Goal: Task Accomplishment & Management: Complete application form

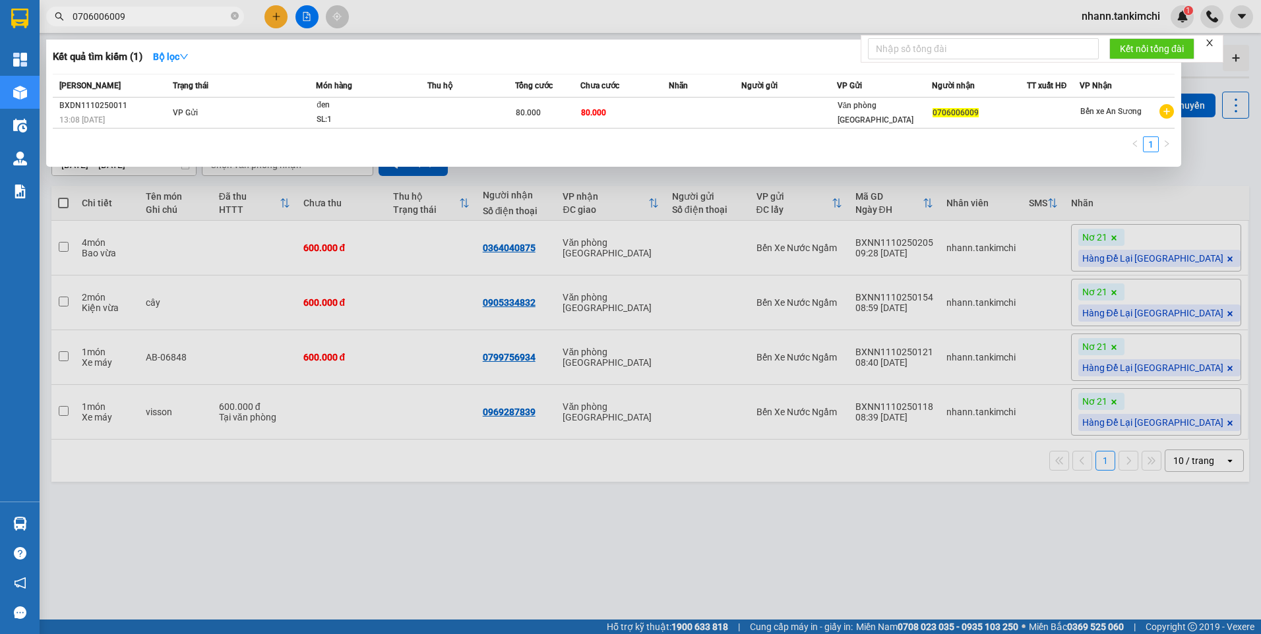
drag, startPoint x: 128, startPoint y: 18, endPoint x: 61, endPoint y: 30, distance: 68.3
click at [61, 28] on div "Kết quả tìm kiếm ( 1 ) Bộ lọc Mã ĐH Trạng thái Món hàng Thu hộ Tổng cước Chưa c…" at bounding box center [128, 16] width 257 height 23
paste input "936001751"
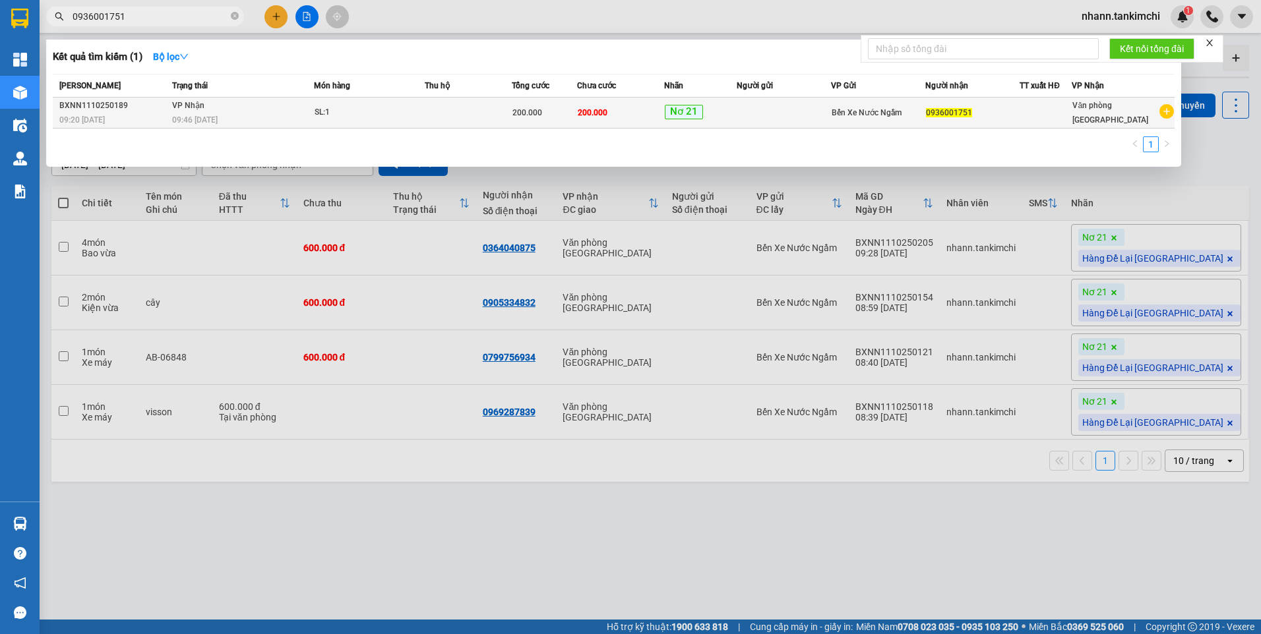
type input "0936001751"
click at [496, 113] on td at bounding box center [468, 113] width 87 height 31
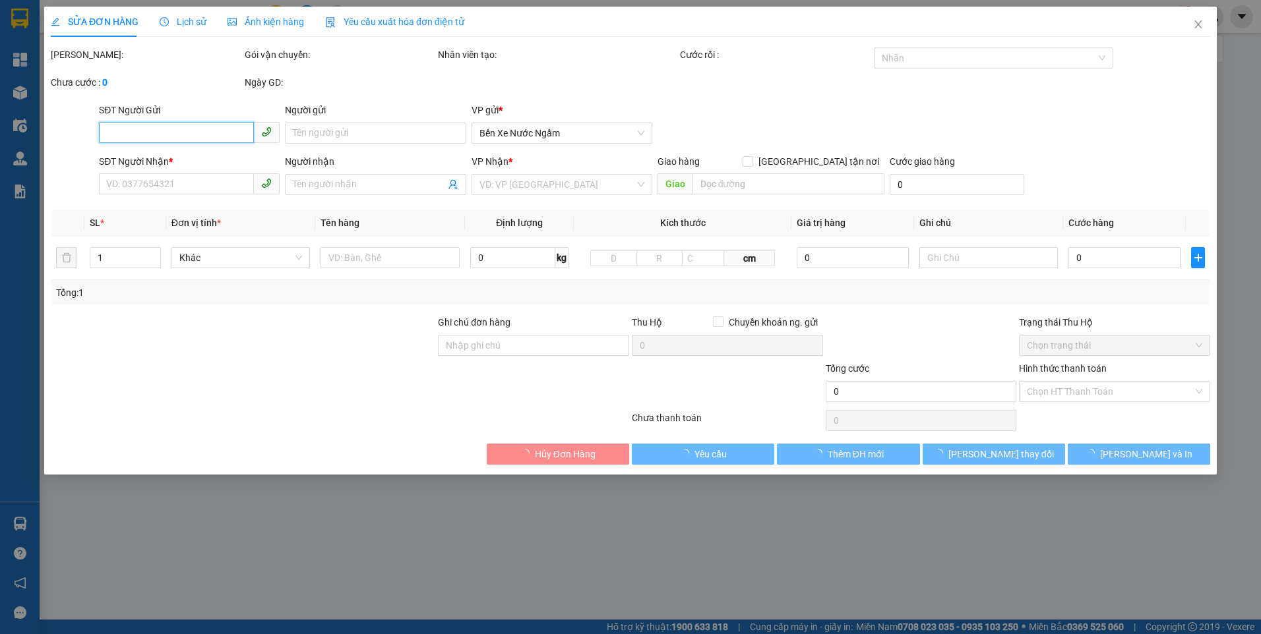
type input "0936001751"
type input "200.000"
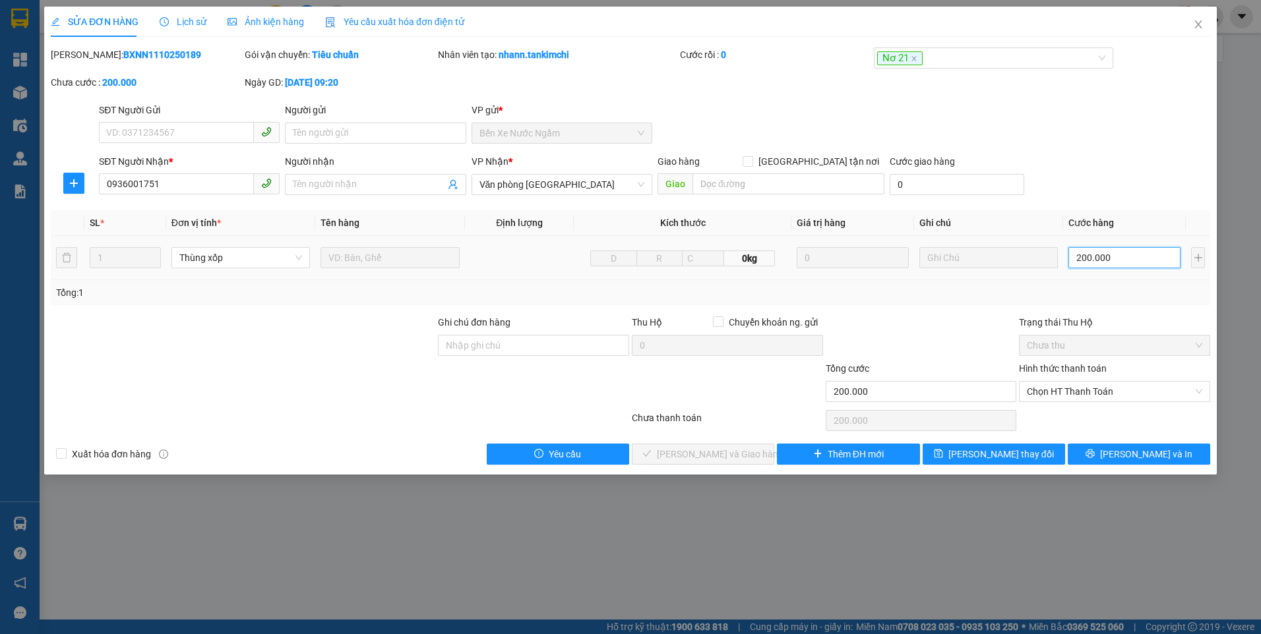
click at [1130, 260] on input "200.000" at bounding box center [1124, 257] width 112 height 21
type input "1"
type input "15"
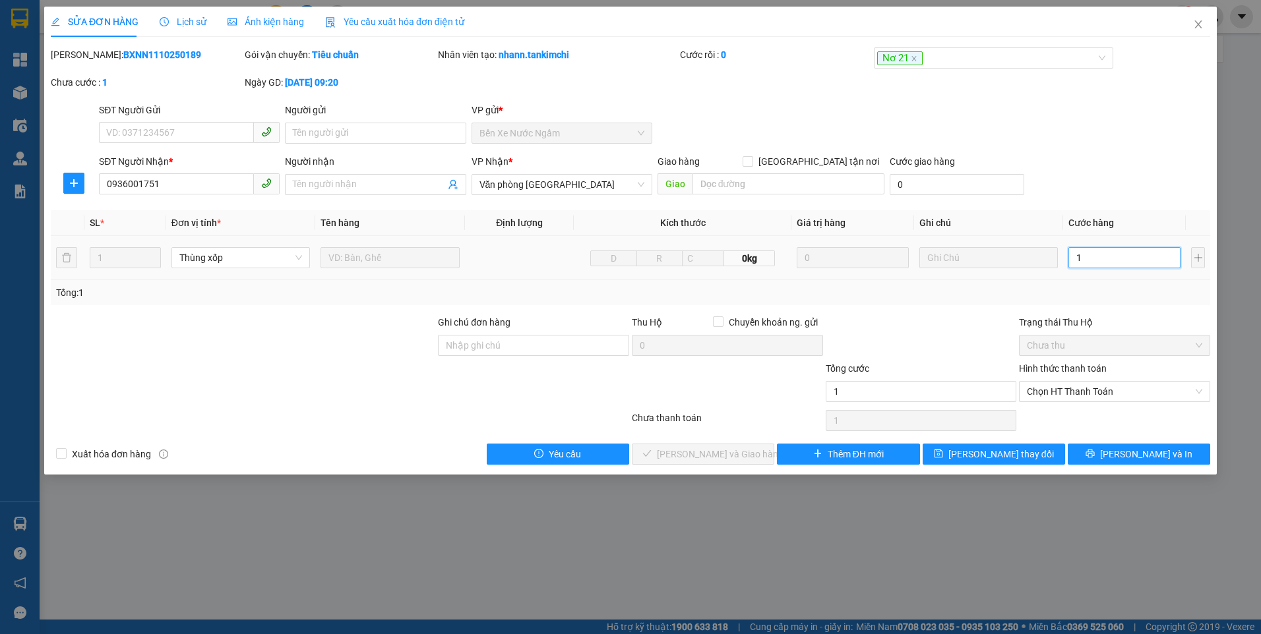
type input "15"
type input "150"
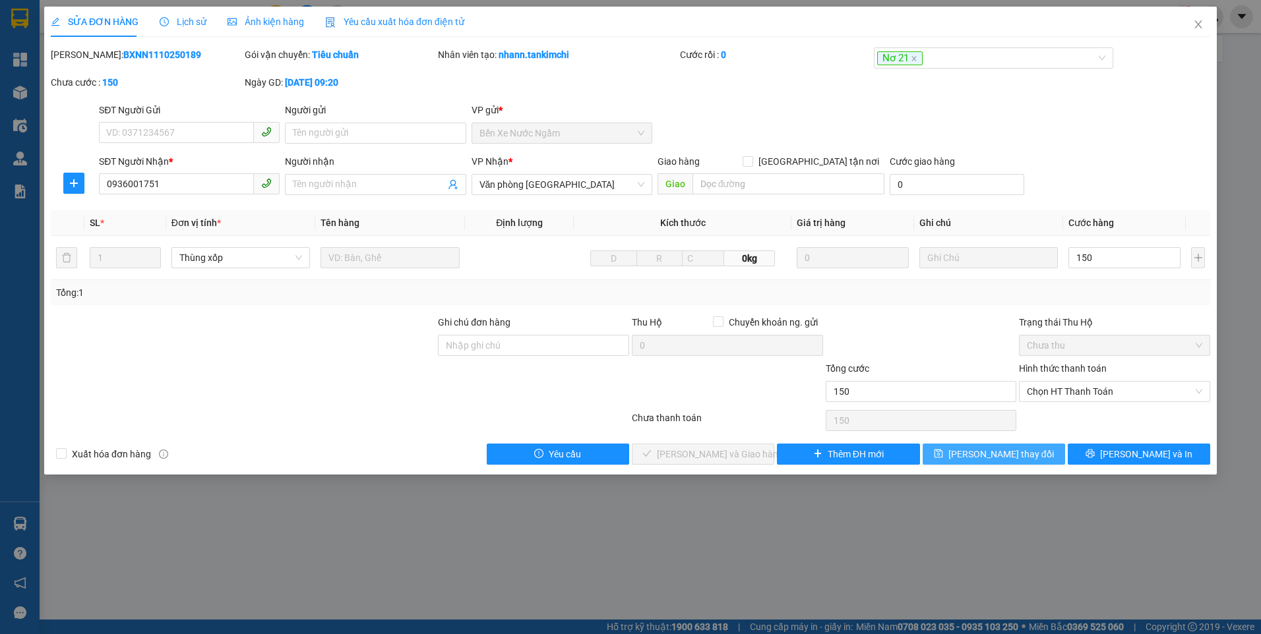
type input "150.000"
click at [1004, 458] on span "[PERSON_NAME] đổi" at bounding box center [1001, 454] width 106 height 15
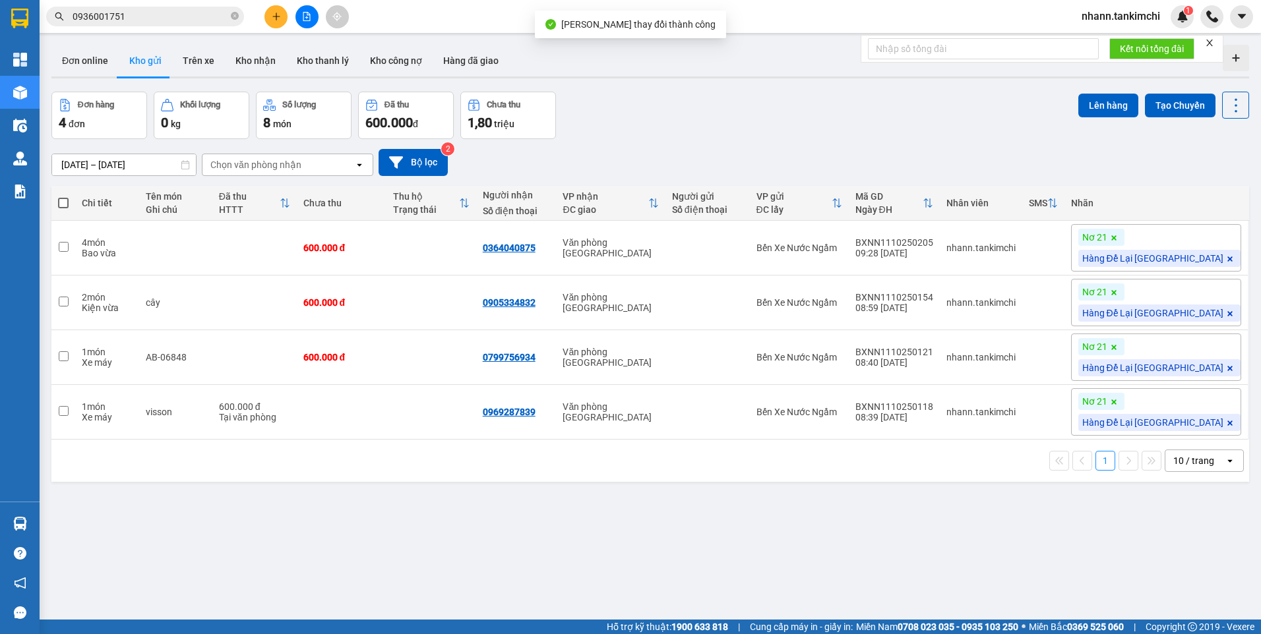
click at [152, 15] on input "0936001751" at bounding box center [151, 16] width 156 height 15
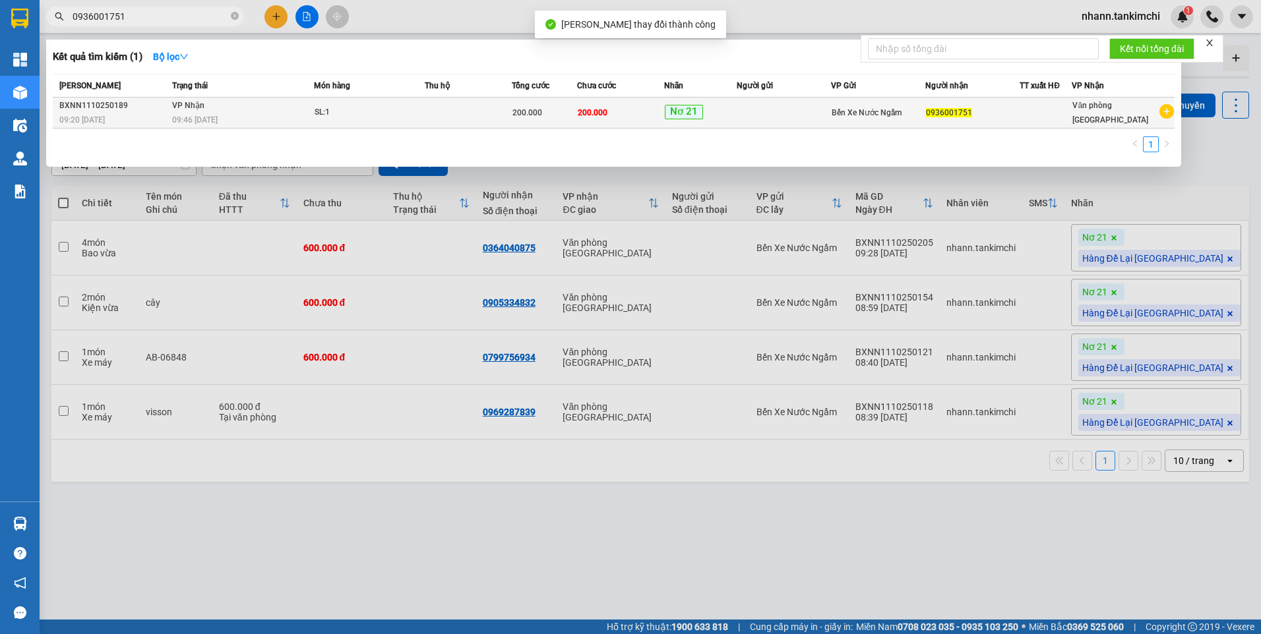
click at [766, 108] on td at bounding box center [784, 113] width 94 height 31
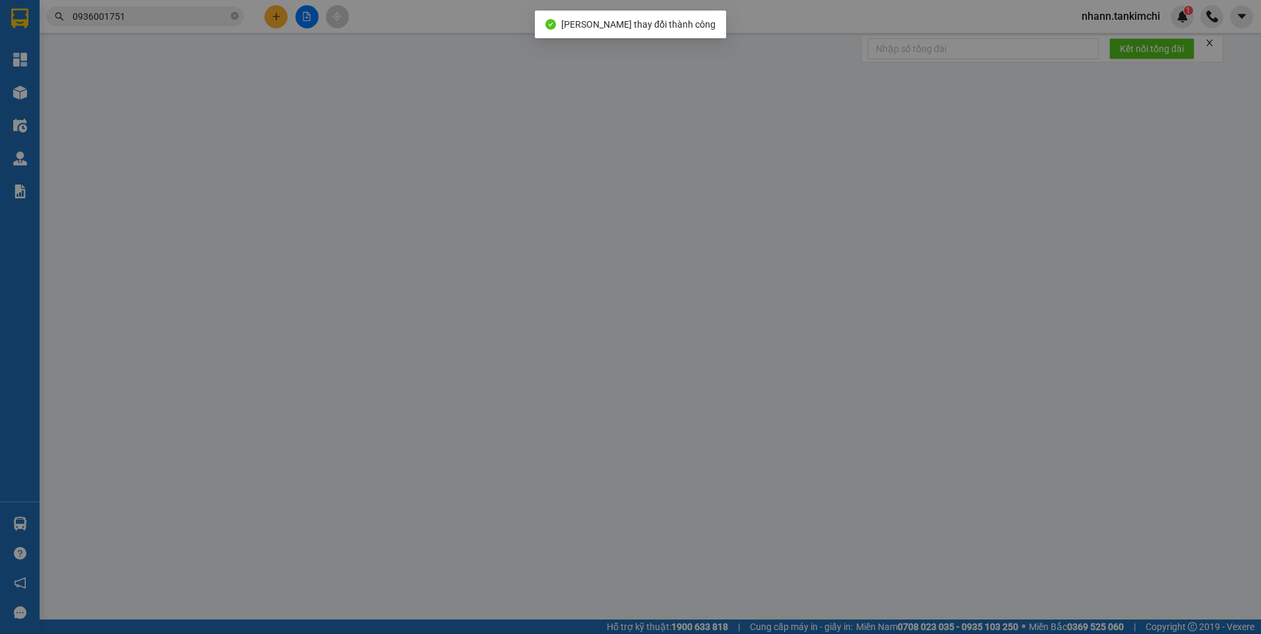
type input "0936001751"
type input "150.000"
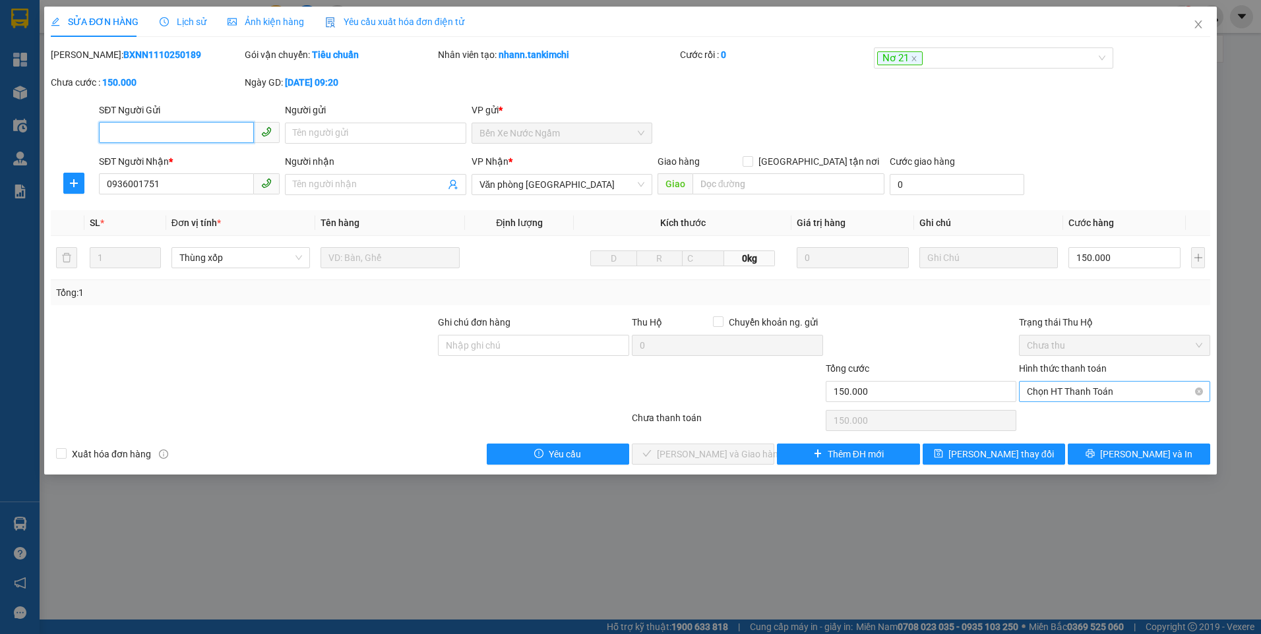
click at [1086, 390] on span "Chọn HT Thanh Toán" at bounding box center [1114, 392] width 175 height 20
click at [1057, 421] on div "Tại văn phòng" at bounding box center [1114, 418] width 175 height 15
type input "0"
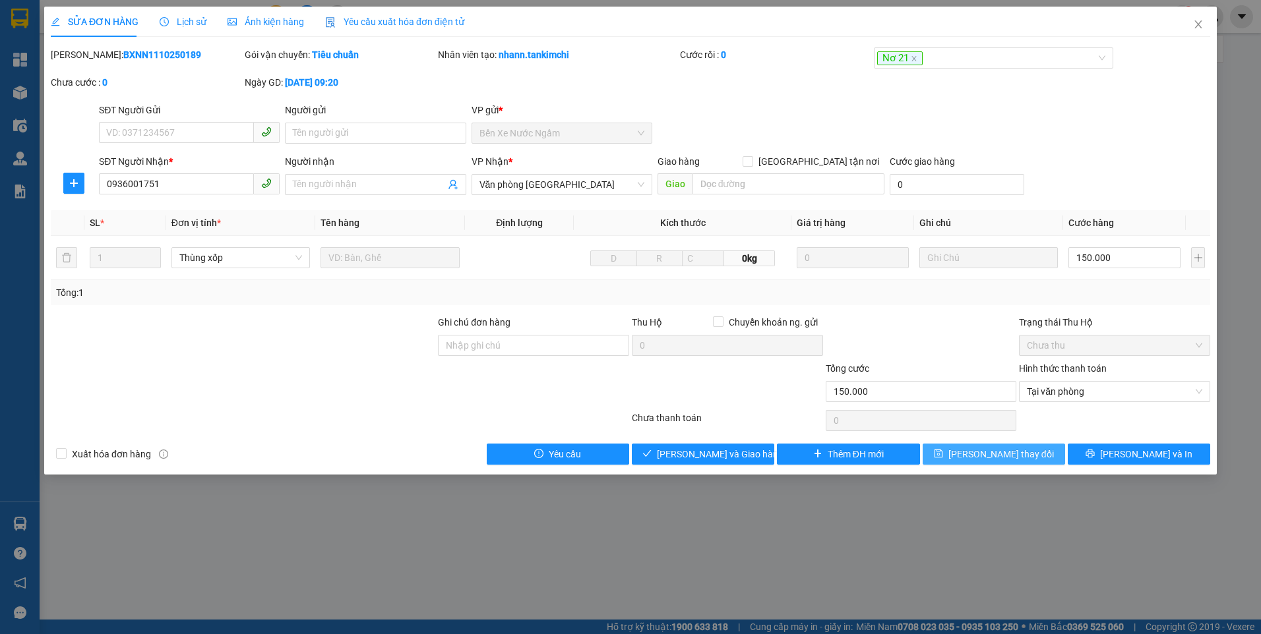
click at [995, 454] on span "[PERSON_NAME] đổi" at bounding box center [1001, 454] width 106 height 15
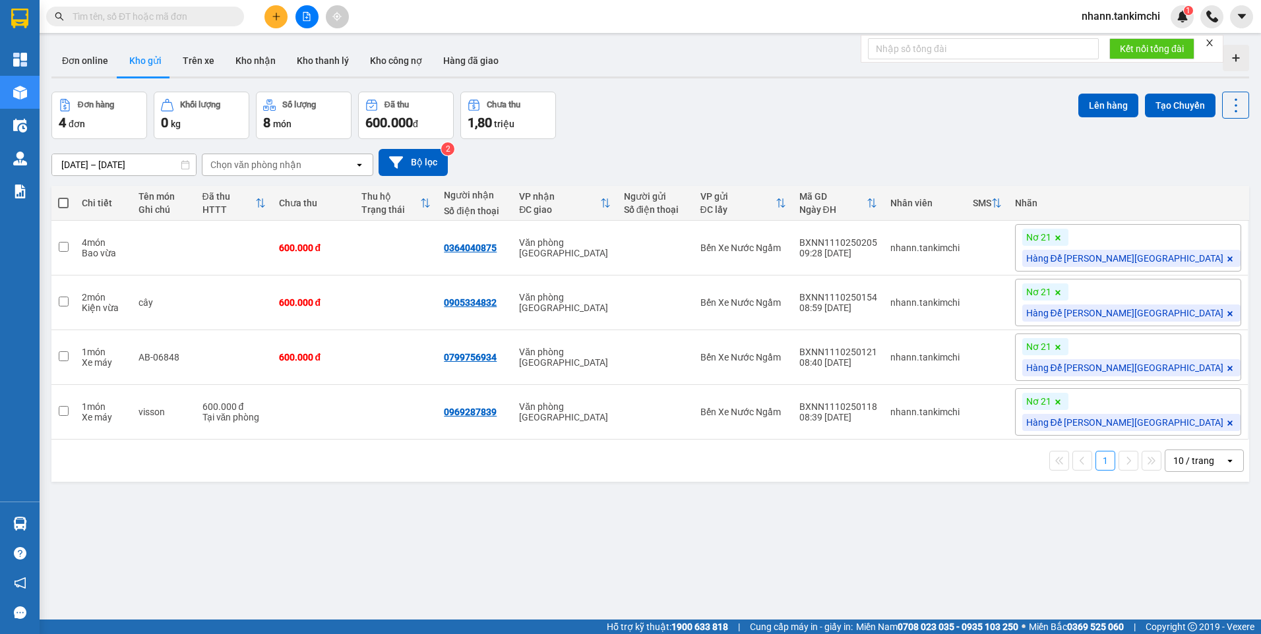
click at [125, 19] on input "text" at bounding box center [151, 16] width 156 height 15
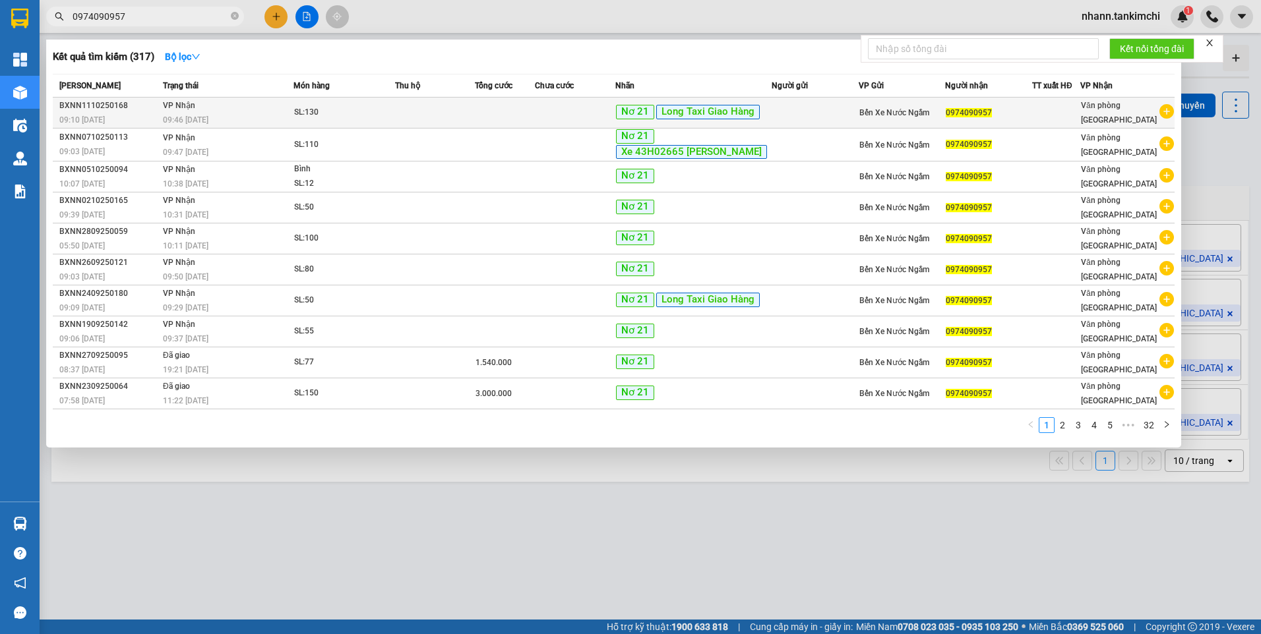
type input "0974090957"
click at [451, 117] on td at bounding box center [435, 113] width 80 height 31
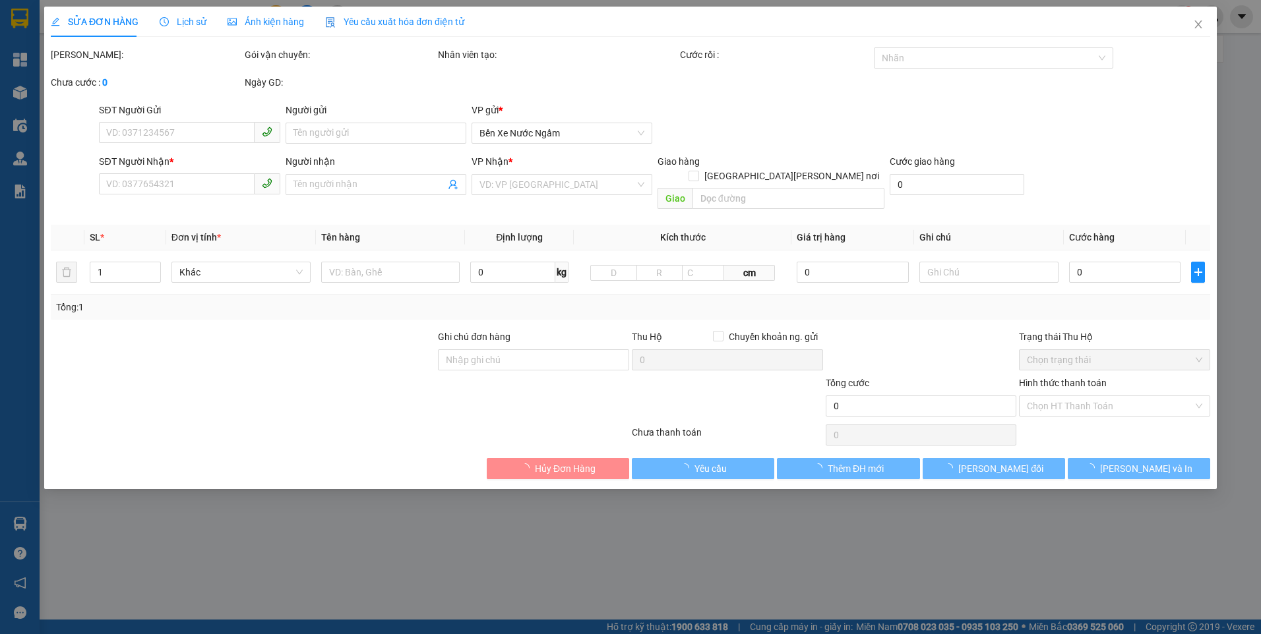
type input "0974090957"
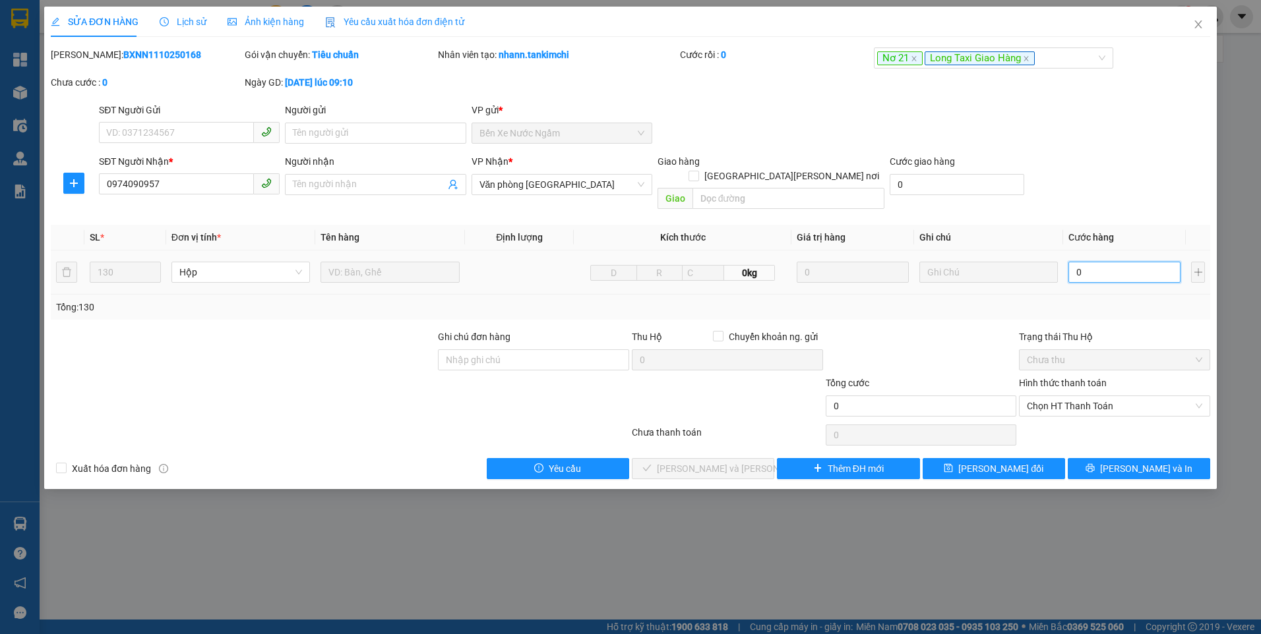
click at [1107, 262] on input "0" at bounding box center [1124, 272] width 112 height 21
type input "2"
type input "26"
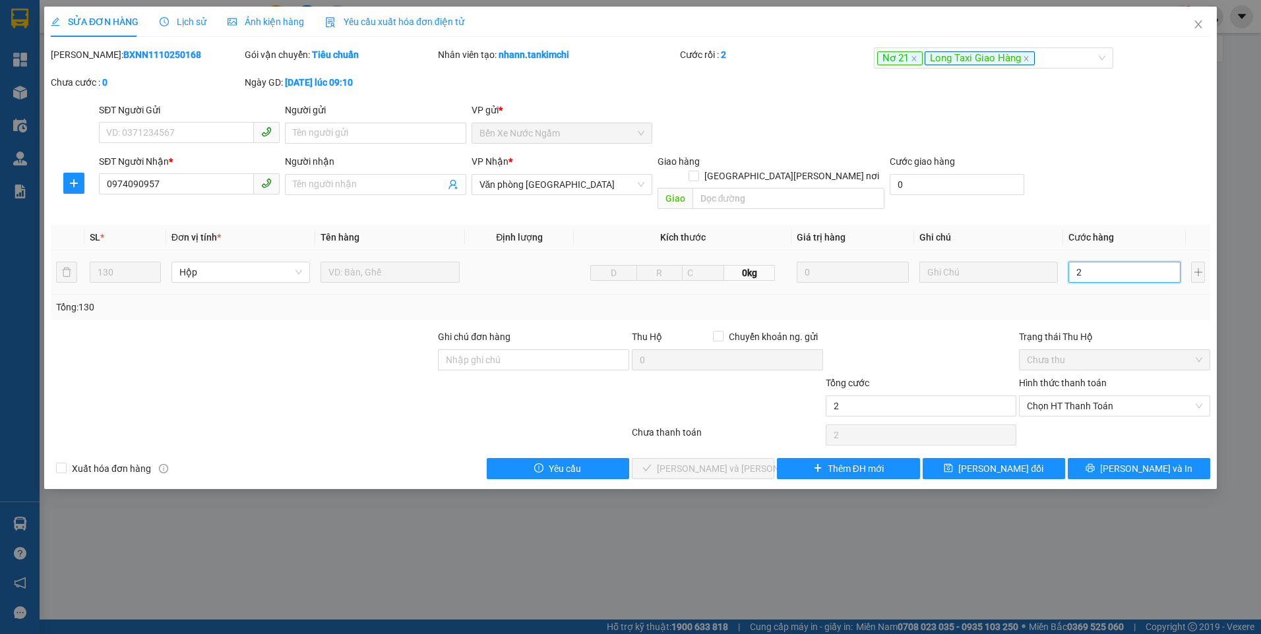
type input "26"
type input "260"
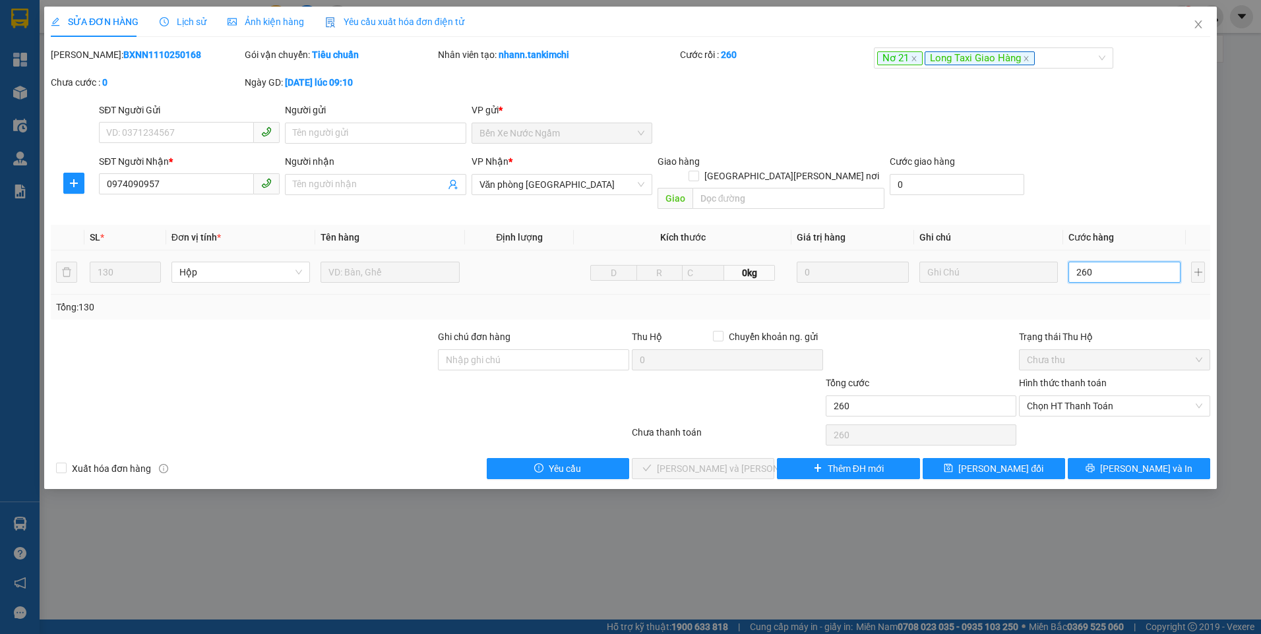
type input "2.600"
type input "2.600.000"
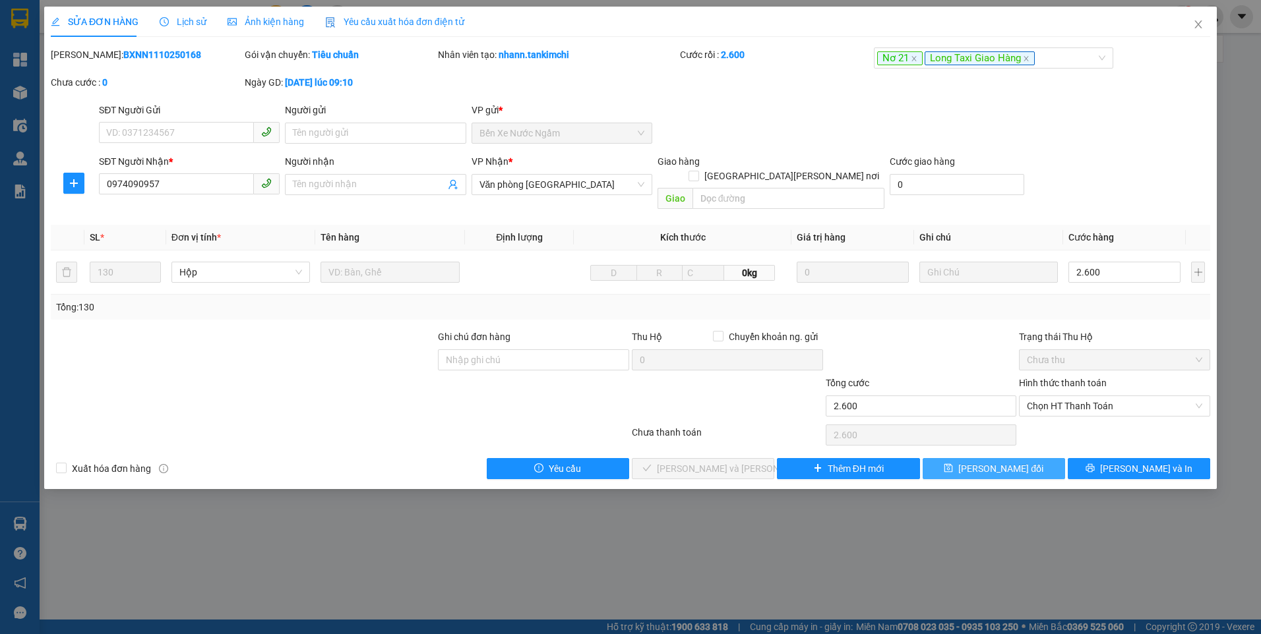
type input "2.600.000"
click at [1008, 462] on span "[PERSON_NAME] đổi" at bounding box center [1000, 469] width 85 height 15
